Goal: Task Accomplishment & Management: Use online tool/utility

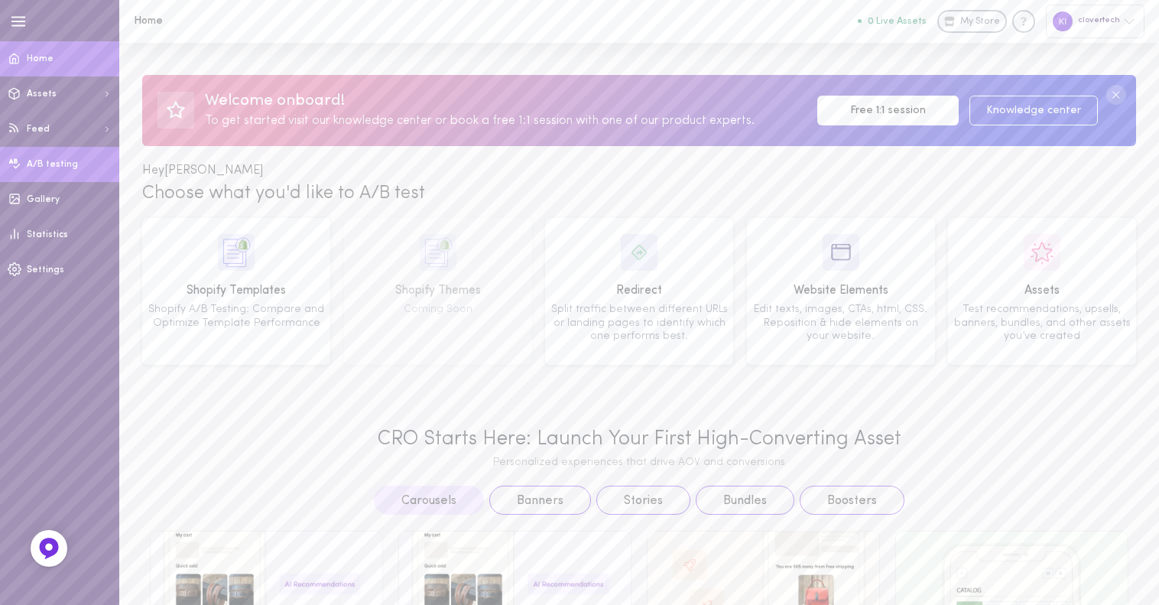
click at [75, 167] on link "A/B testing" at bounding box center [59, 164] width 119 height 35
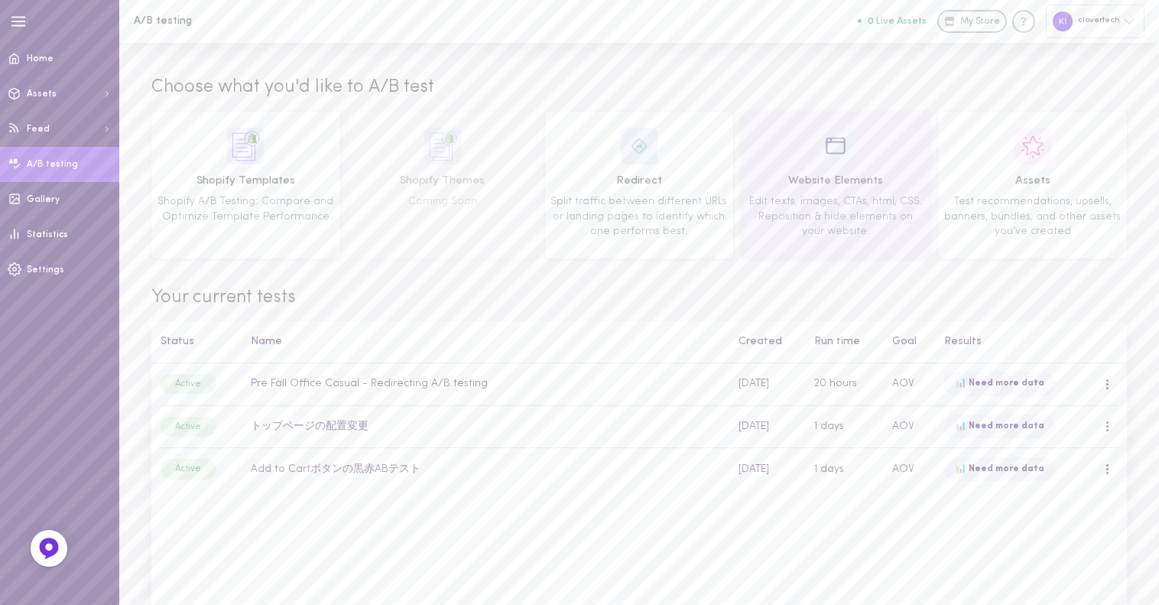
click at [822, 198] on span "Edit texts, images, CTAs, html, CSS. Reposition & hide elements on your website." at bounding box center [837, 216] width 174 height 41
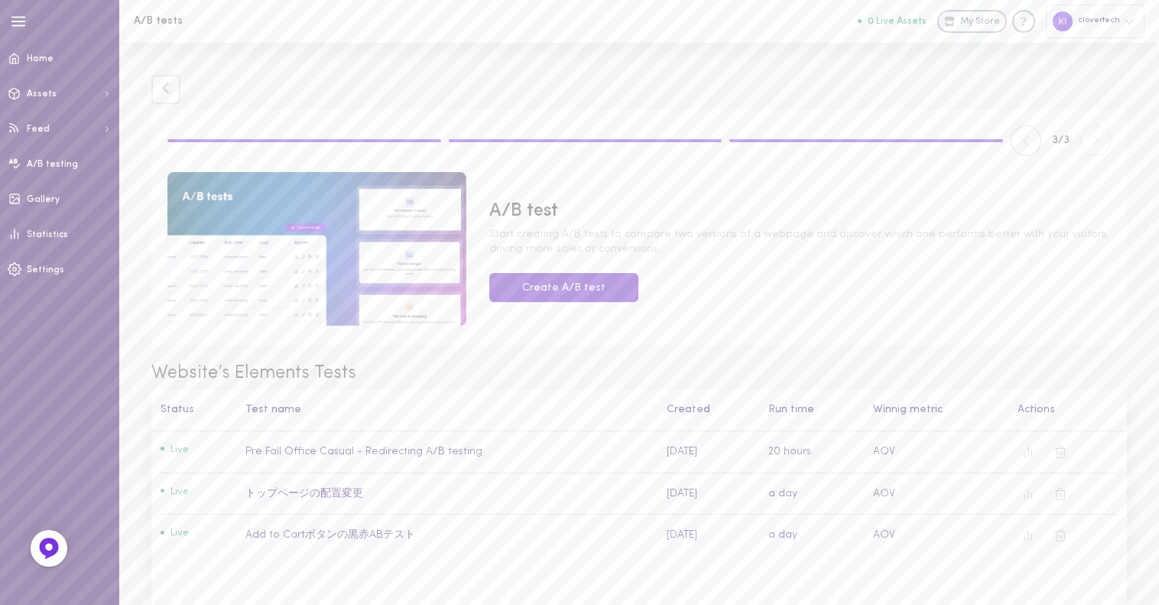
click at [574, 293] on button "Create A/B test" at bounding box center [563, 288] width 149 height 30
click at [52, 236] on span "Statistics" at bounding box center [47, 234] width 41 height 9
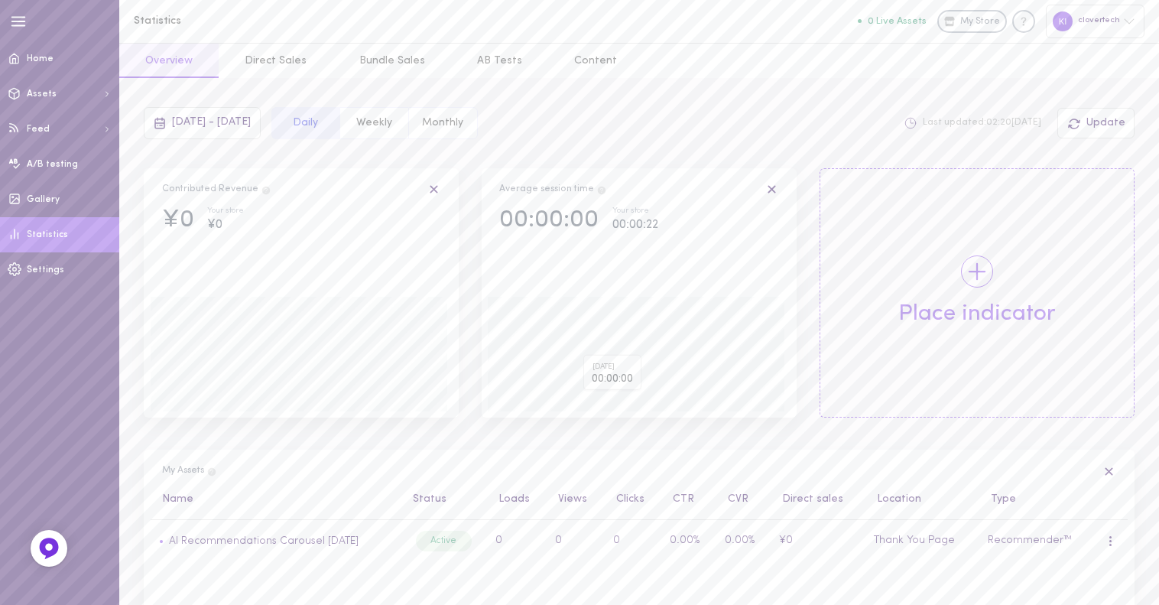
scroll to position [1, 0]
click at [509, 55] on button "AB Tests" at bounding box center [499, 60] width 97 height 34
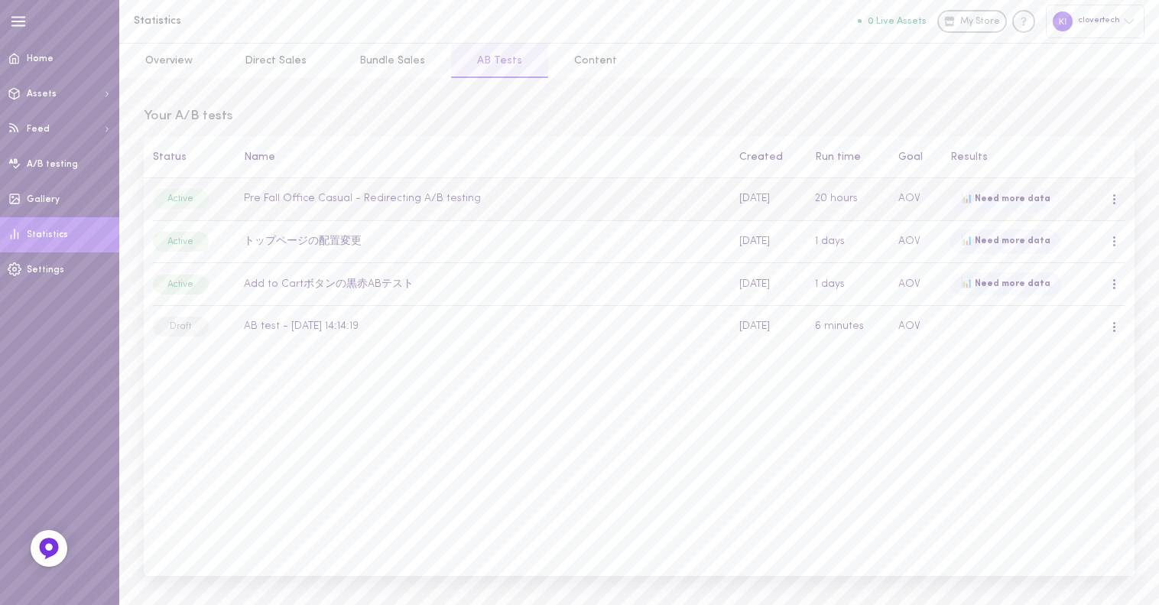
click at [606, 193] on td "Pre Fall Office Casual - Redirecting A/B testing" at bounding box center [484, 199] width 496 height 42
